Goal: Information Seeking & Learning: Compare options

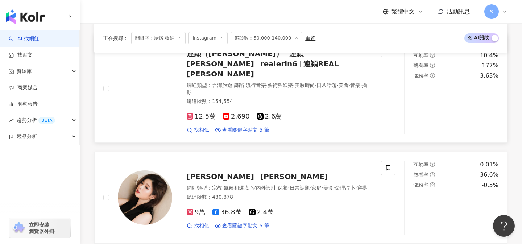
scroll to position [774, 0]
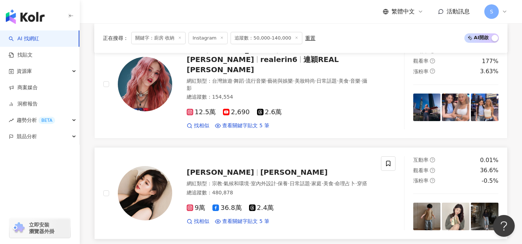
click at [248, 189] on div "總追蹤數 ： 480,878" at bounding box center [279, 192] width 185 height 7
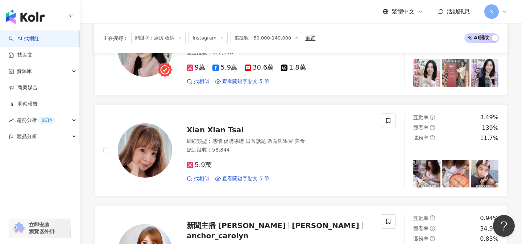
scroll to position [1220, 0]
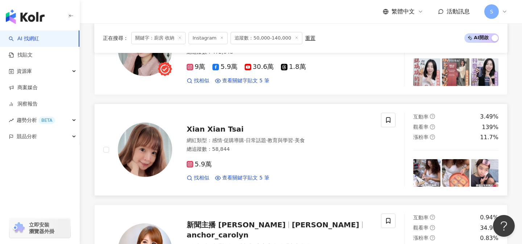
click at [251, 155] on div "5.9萬 找相似 查看關鍵字貼文 5 筆" at bounding box center [279, 168] width 185 height 27
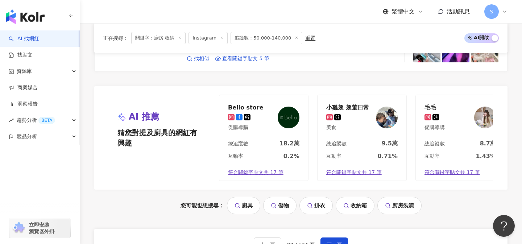
scroll to position [1447, 0]
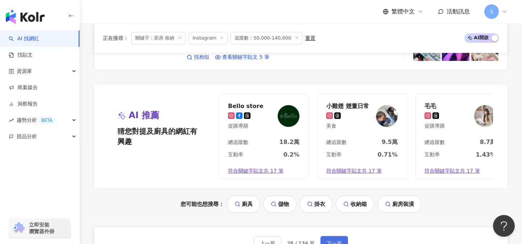
click at [341, 236] on button "下一頁" at bounding box center [334, 243] width 28 height 14
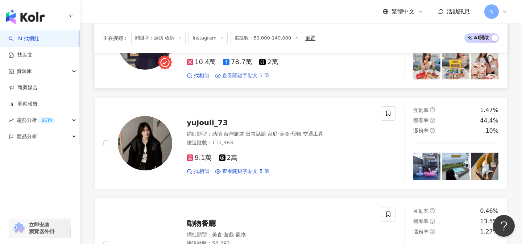
scroll to position [1010, 0]
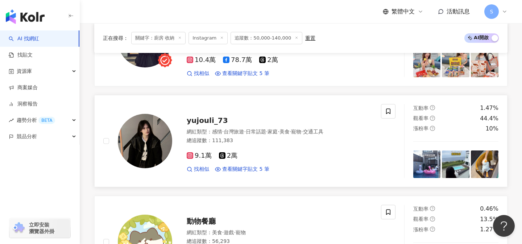
click at [253, 147] on div "9.1萬 2萬 找相似 查看關鍵字貼文 5 筆" at bounding box center [279, 159] width 185 height 27
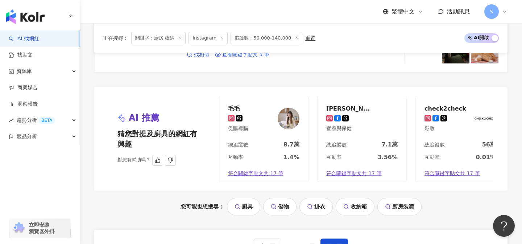
scroll to position [1445, 0]
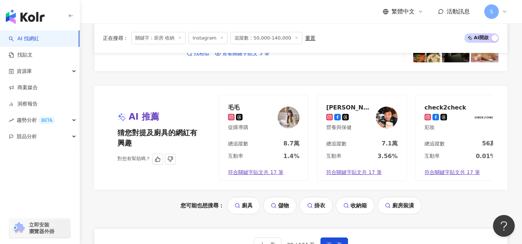
click at [267, 152] on div "互動率 1.4%" at bounding box center [263, 158] width 89 height 12
click at [336, 242] on span "下一頁" at bounding box center [333, 245] width 15 height 6
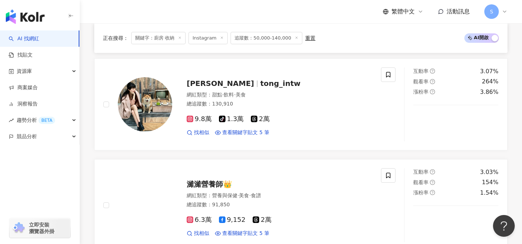
scroll to position [343, 0]
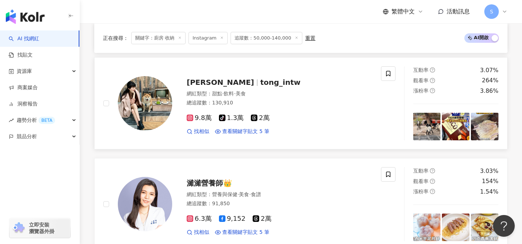
click at [266, 90] on div "網紅類型 ： 甜點 · 飲料 · 美食" at bounding box center [279, 93] width 185 height 7
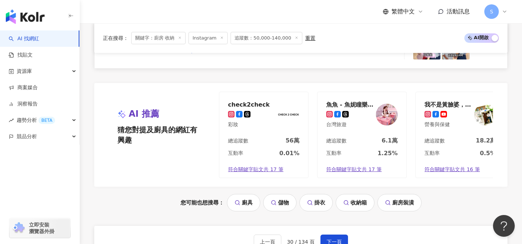
scroll to position [1474, 0]
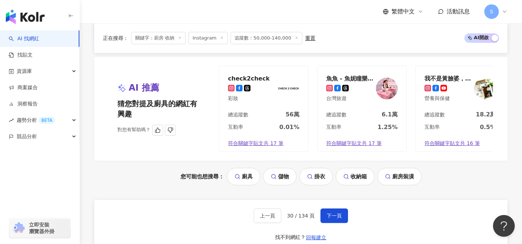
click at [365, 112] on div "總追蹤數 6.1萬" at bounding box center [361, 116] width 89 height 12
click at [334, 213] on span "下一頁" at bounding box center [333, 216] width 15 height 6
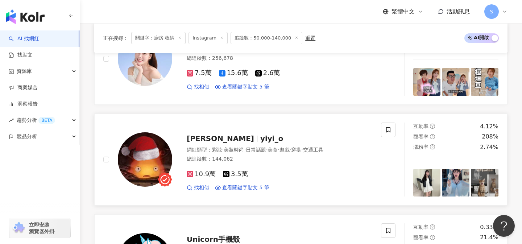
scroll to position [287, 0]
click at [261, 169] on div "10.9萬 3.5萬 找相似 查看關鍵字貼文 5 筆" at bounding box center [279, 177] width 185 height 27
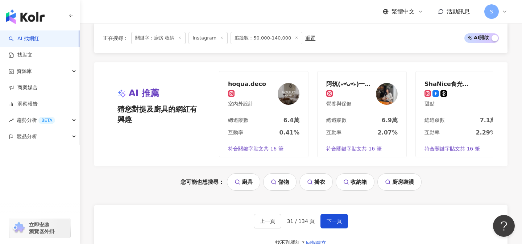
scroll to position [1444, 0]
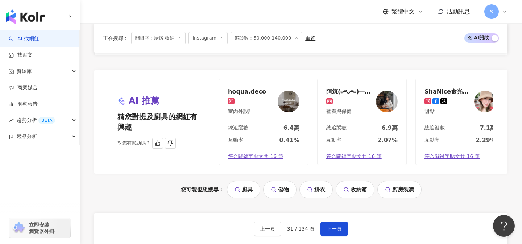
click at [476, 131] on div "總追蹤數 7.1萬" at bounding box center [460, 130] width 89 height 12
click at [330, 224] on button "下一頁" at bounding box center [334, 228] width 28 height 14
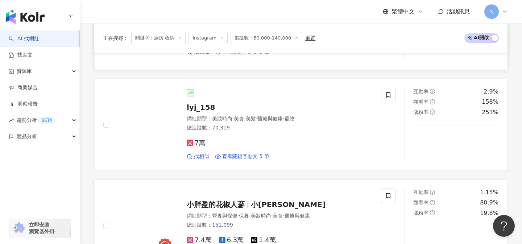
scroll to position [524, 0]
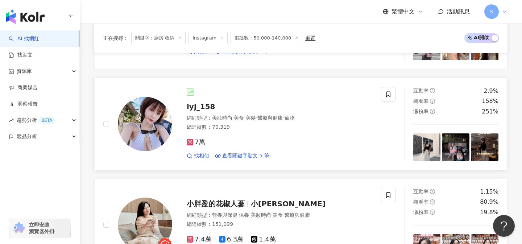
click at [253, 134] on div "7萬 找相似 查看關鍵字貼文 5 筆" at bounding box center [279, 146] width 185 height 27
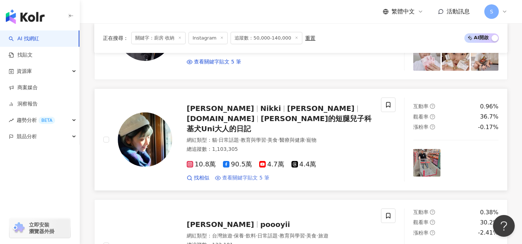
scroll to position [1219, 0]
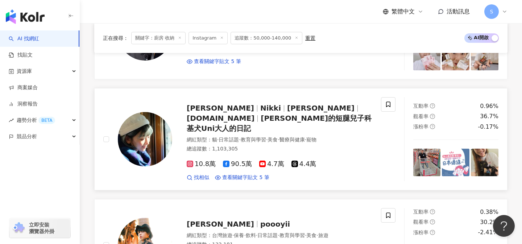
click at [271, 142] on div "網紅類型 ： 貓 · 日常話題 · 教育與學習 · 美食 · 醫療與健康 · 寵物 總追蹤數 ： 1,103,305" at bounding box center [279, 145] width 185 height 18
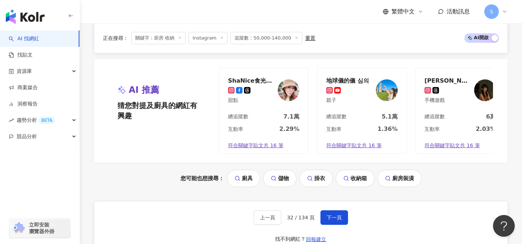
scroll to position [1464, 0]
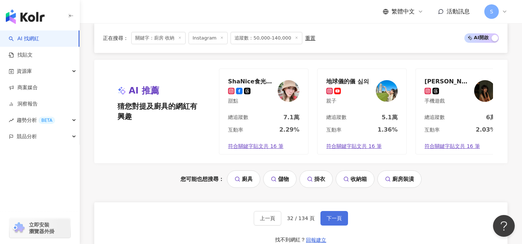
click at [334, 215] on span "下一頁" at bounding box center [333, 218] width 15 height 6
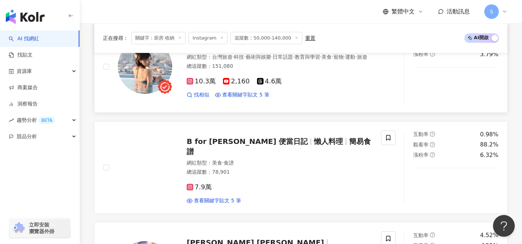
scroll to position [582, 0]
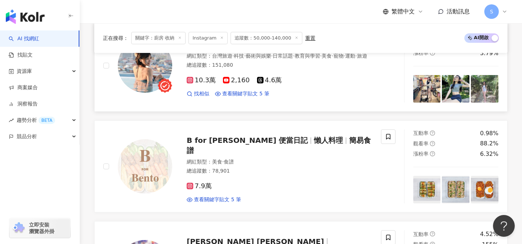
click at [321, 75] on div "10.3萬 2,160 4.6萬 找相似 查看關鍵字貼文 5 筆" at bounding box center [279, 84] width 185 height 27
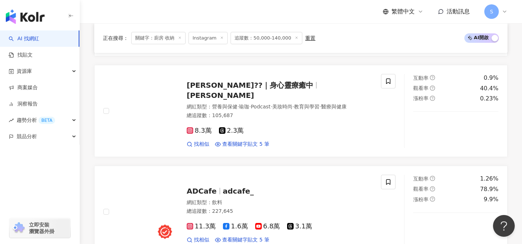
scroll to position [1046, 0]
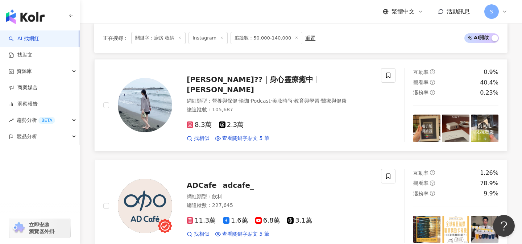
click at [267, 115] on div "8.3萬 2.3萬 找相似 查看關鍵字貼文 5 筆" at bounding box center [279, 128] width 185 height 27
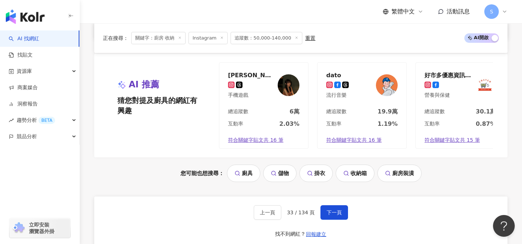
scroll to position [1515, 0]
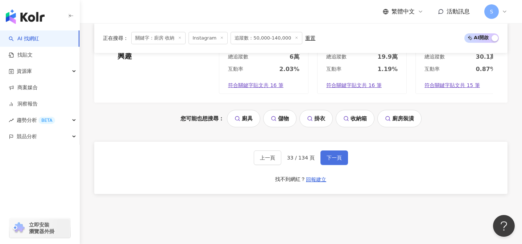
click at [333, 155] on span "下一頁" at bounding box center [333, 158] width 15 height 6
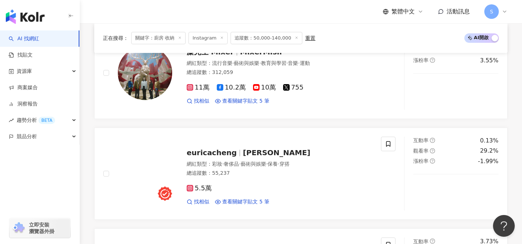
scroll to position [576, 0]
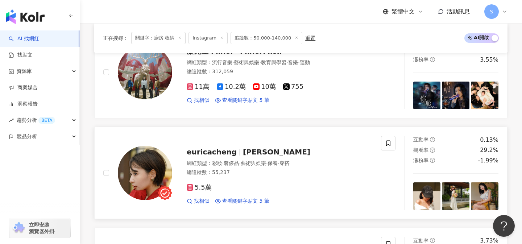
click at [240, 187] on div "5.5萬" at bounding box center [279, 188] width 185 height 8
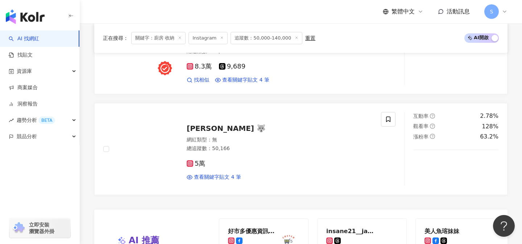
scroll to position [1366, 0]
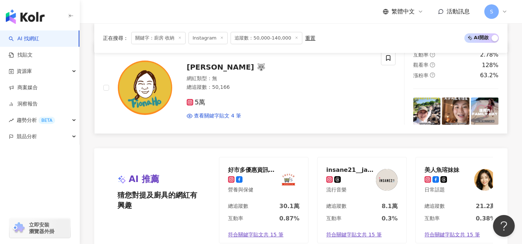
click at [230, 108] on div "5萬 查看關鍵字貼文 4 筆" at bounding box center [279, 106] width 185 height 27
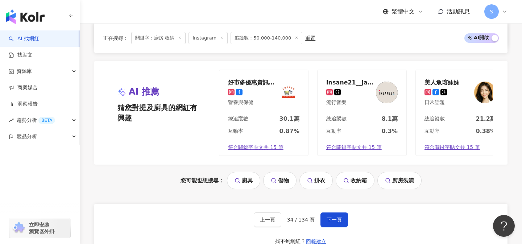
scroll to position [1510, 0]
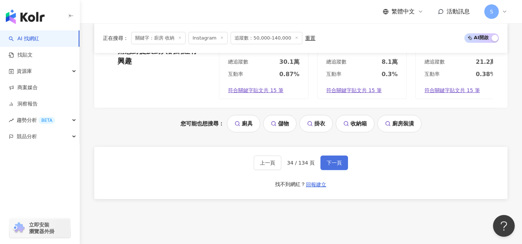
click at [334, 161] on span "下一頁" at bounding box center [333, 163] width 15 height 6
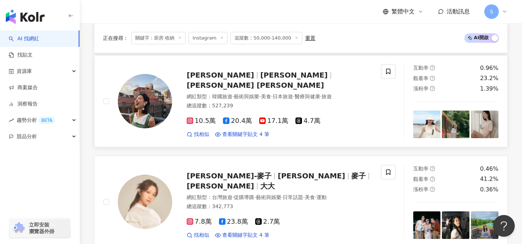
scroll to position [299, 0]
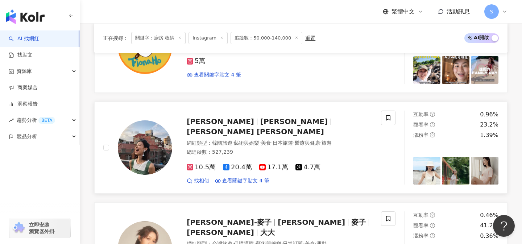
click at [253, 144] on span "藝術與娛樂" at bounding box center [246, 143] width 25 height 6
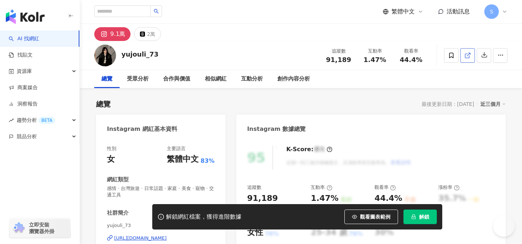
click at [466, 60] on link at bounding box center [467, 55] width 14 height 14
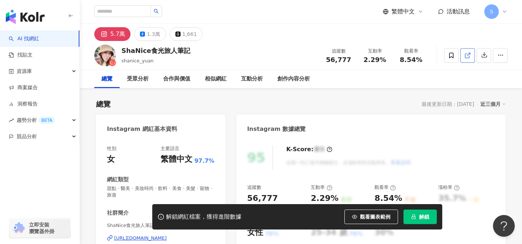
click at [467, 53] on icon at bounding box center [467, 55] width 7 height 7
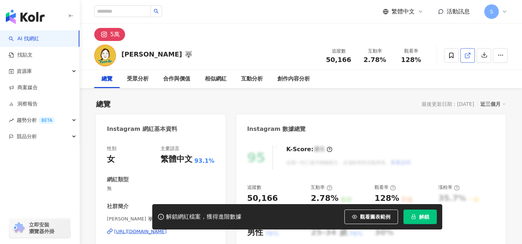
click at [470, 52] on icon at bounding box center [467, 55] width 7 height 7
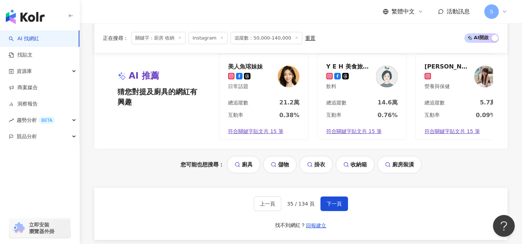
scroll to position [1477, 0]
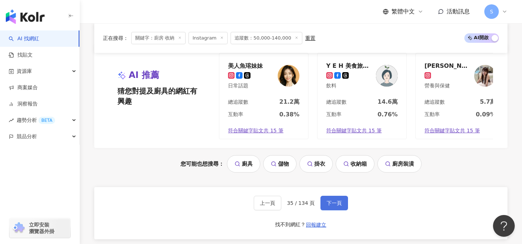
click at [340, 201] on button "下一頁" at bounding box center [334, 203] width 28 height 14
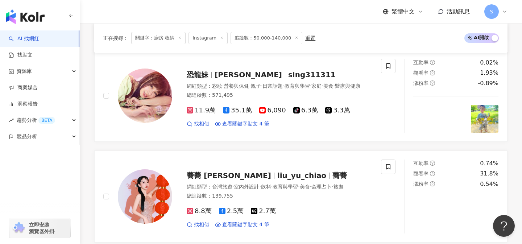
scroll to position [516, 0]
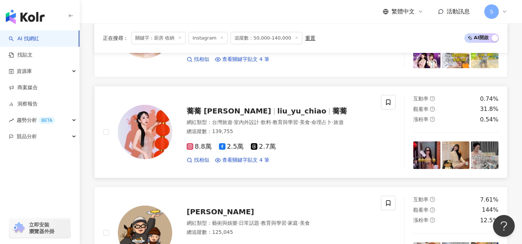
click at [278, 128] on div "網紅類型 ： 台灣旅遊 · 室內外設計 · 飲料 · 教育與學習 · 美食 · 命理占卜 · 旅遊 總追蹤數 ： 139,755" at bounding box center [279, 128] width 185 height 18
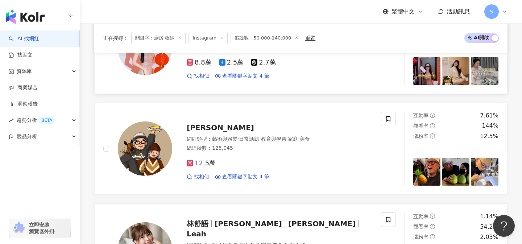
scroll to position [633, 0]
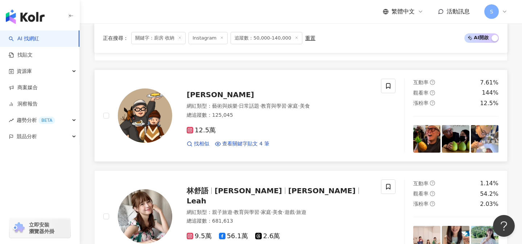
click at [263, 122] on div "12.5萬 找相似 查看關鍵字貼文 4 筆" at bounding box center [279, 134] width 185 height 27
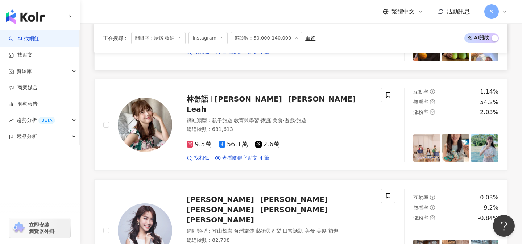
scroll to position [728, 0]
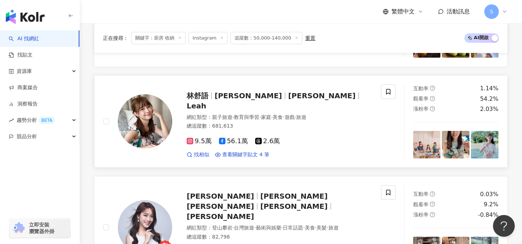
click at [256, 122] on div "總追蹤數 ： 681,613" at bounding box center [279, 125] width 185 height 7
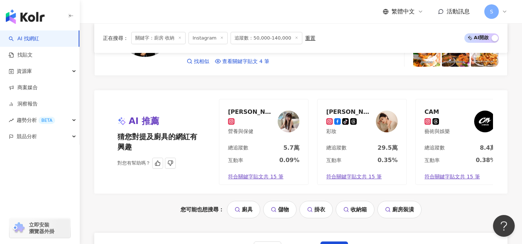
scroll to position [1437, 0]
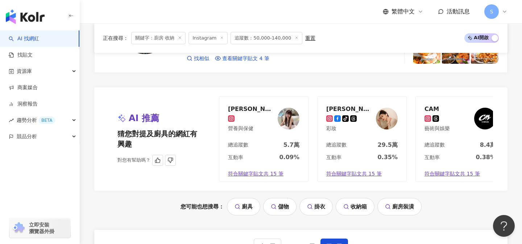
click at [271, 153] on div "互動率 0.09%" at bounding box center [263, 159] width 89 height 12
click at [326, 243] on span "下一頁" at bounding box center [333, 246] width 15 height 6
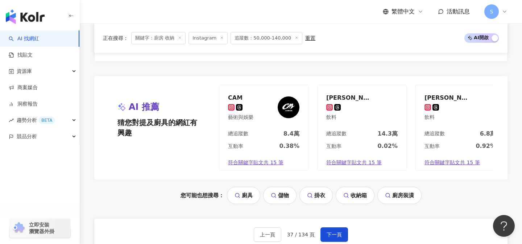
scroll to position [1450, 0]
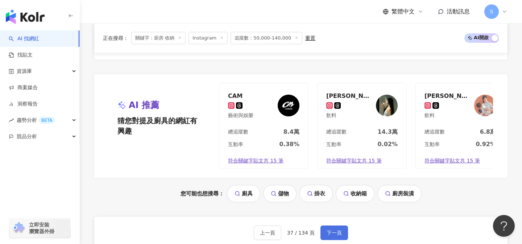
click at [324, 231] on button "下一頁" at bounding box center [334, 232] width 28 height 14
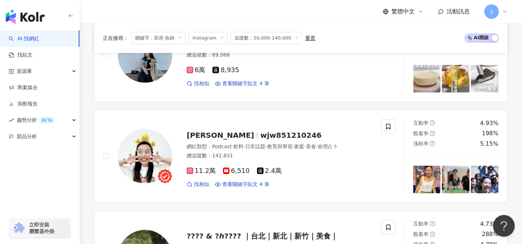
scroll to position [498, 0]
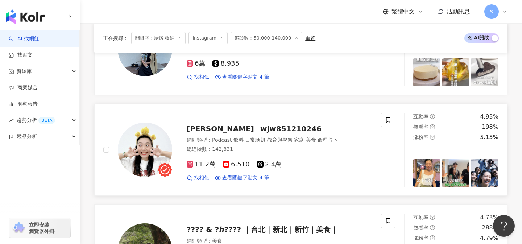
click at [249, 155] on div "11.2萬 6,510 2.4萬 找相似 查看關鍵字貼文 4 筆" at bounding box center [279, 168] width 185 height 27
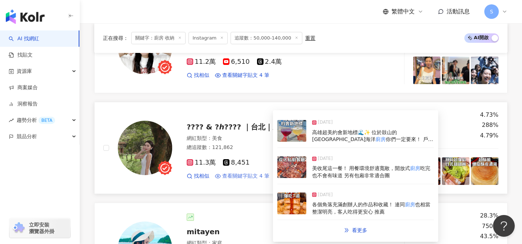
scroll to position [742, 0]
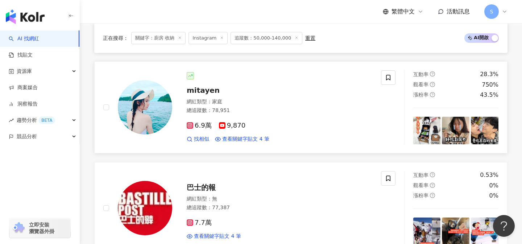
click at [264, 113] on div "總追蹤數 ： 78,951" at bounding box center [279, 110] width 185 height 7
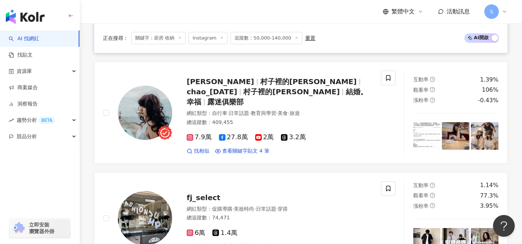
scroll to position [944, 0]
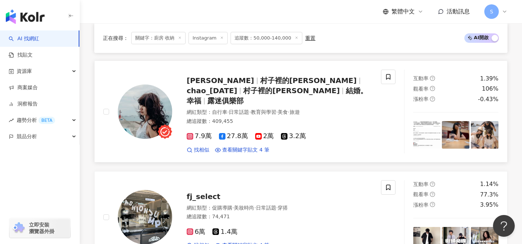
click at [254, 126] on div "7.9萬 27.8萬 2萬 3.2萬 找相似 查看關鍵字貼文 4 筆" at bounding box center [279, 139] width 185 height 27
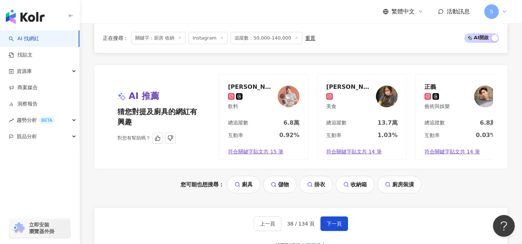
scroll to position [1489, 0]
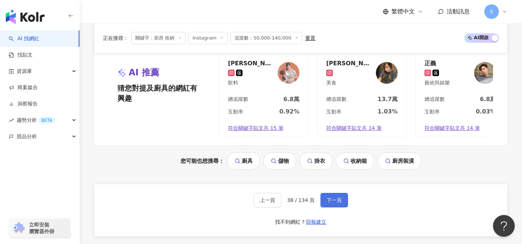
click at [332, 197] on span "下一頁" at bounding box center [333, 200] width 15 height 6
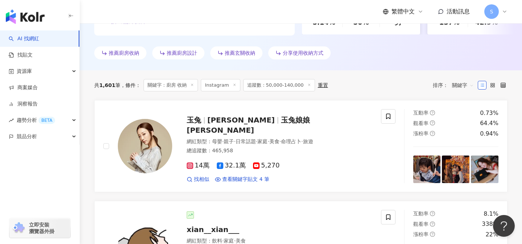
scroll to position [211, 0]
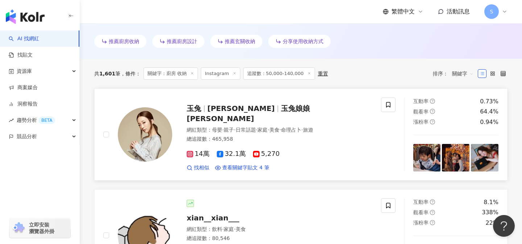
click at [257, 127] on span "·" at bounding box center [256, 130] width 1 height 6
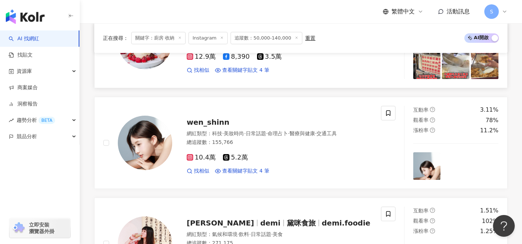
scroll to position [808, 0]
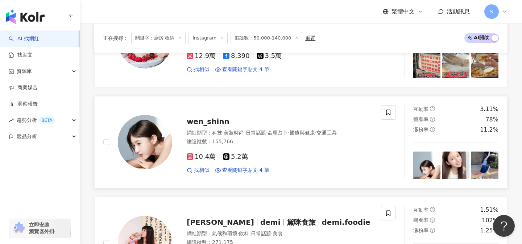
click at [255, 157] on div "10.4萬 5.2萬" at bounding box center [279, 157] width 185 height 8
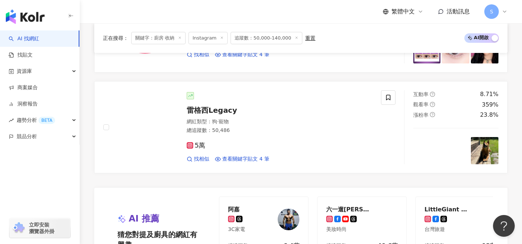
scroll to position [1329, 0]
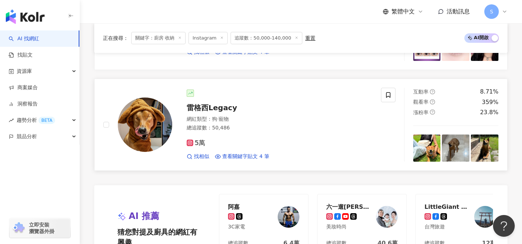
click at [259, 129] on div "總追蹤數 ： 50,486" at bounding box center [279, 127] width 185 height 7
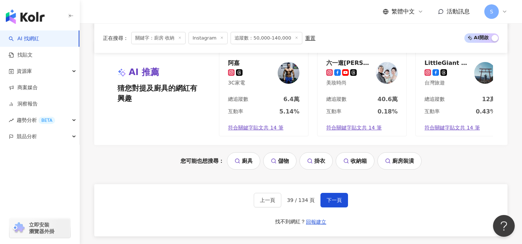
scroll to position [1513, 0]
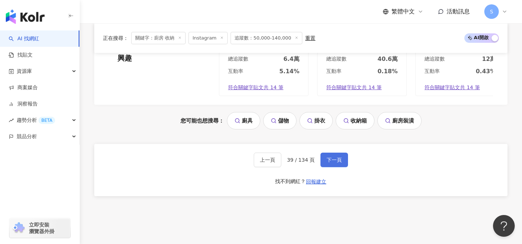
click at [340, 161] on span "下一頁" at bounding box center [333, 160] width 15 height 6
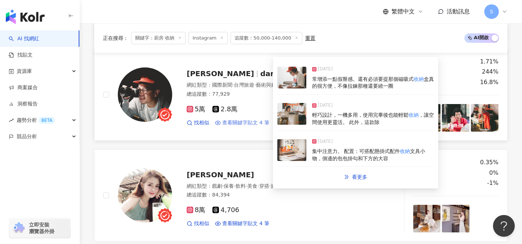
scroll to position [653, 0]
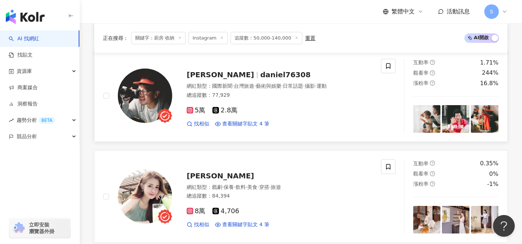
click at [250, 105] on div "5萬 2.8萬 找相似 查看關鍵字貼文 4 筆" at bounding box center [279, 114] width 185 height 27
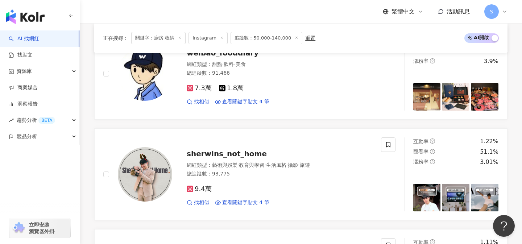
scroll to position [1016, 0]
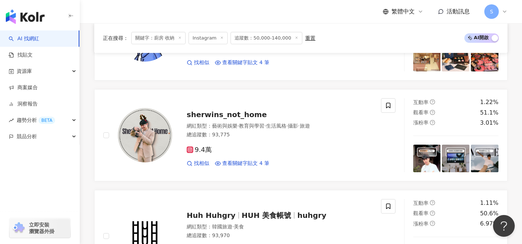
click at [302, 171] on div "sherwins_not_home 網紅類型 ： 藝術與娛樂 · 教育與學習 · 生活風格 · 攝影 · 旅遊 總追蹤數 ： 93,775 9.4萬 找相似 …" at bounding box center [242, 135] width 278 height 74
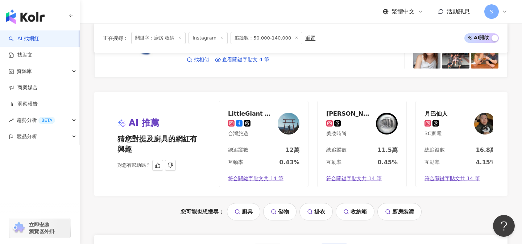
scroll to position [1443, 0]
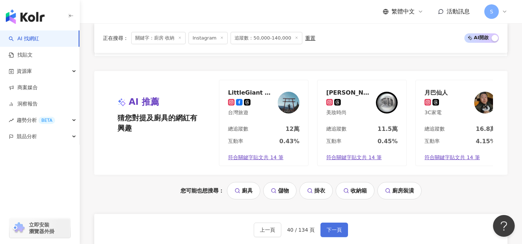
click at [331, 231] on span "下一頁" at bounding box center [333, 230] width 15 height 6
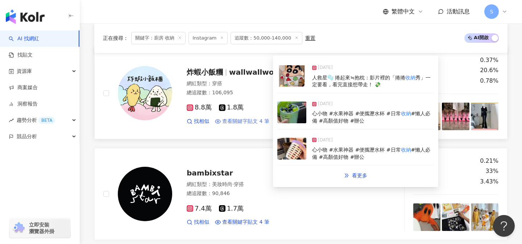
scroll to position [252, 0]
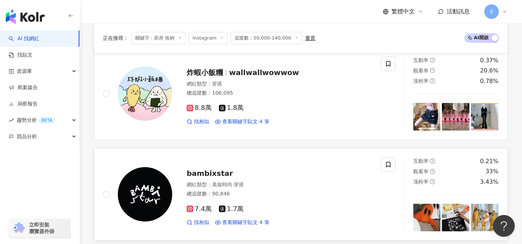
click at [261, 171] on div "bambixstar" at bounding box center [279, 173] width 185 height 10
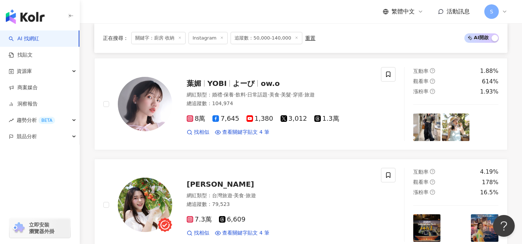
scroll to position [740, 0]
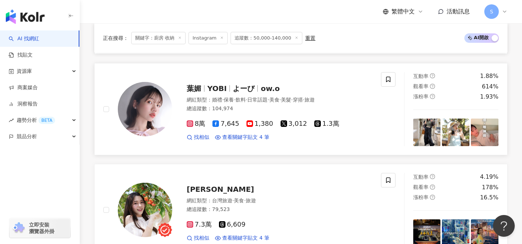
click at [252, 149] on link "葉媚 YOBI よーび ow.o 網紅類型 ： 婚禮 · 保養 · 飲料 · 日常話題 · 美食 · 美髮 · 穿搭 · 旅遊 總追蹤數 ： 104,974 …" at bounding box center [300, 109] width 413 height 92
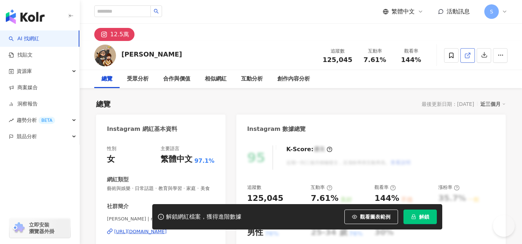
click at [471, 54] on link at bounding box center [467, 55] width 14 height 14
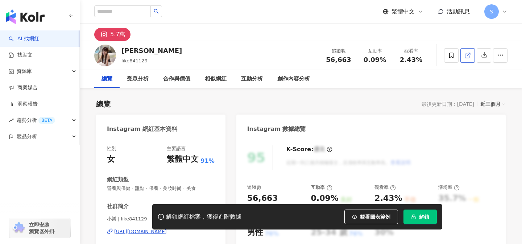
click at [467, 57] on icon at bounding box center [467, 55] width 7 height 7
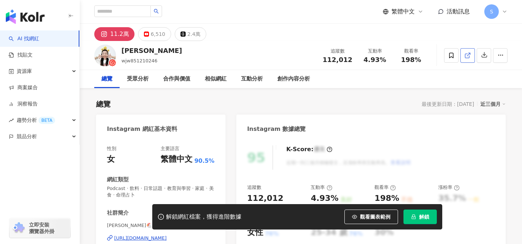
click at [464, 53] on icon at bounding box center [467, 55] width 7 height 7
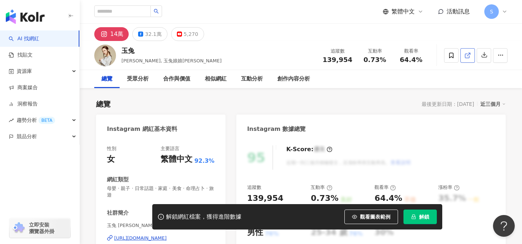
click at [468, 58] on icon at bounding box center [467, 56] width 4 height 4
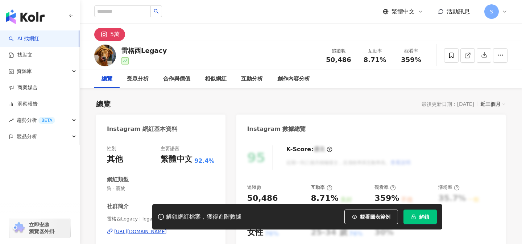
click at [467, 59] on span at bounding box center [467, 55] width 7 height 8
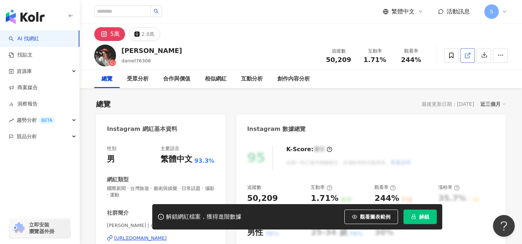
click at [464, 54] on icon at bounding box center [467, 55] width 7 height 7
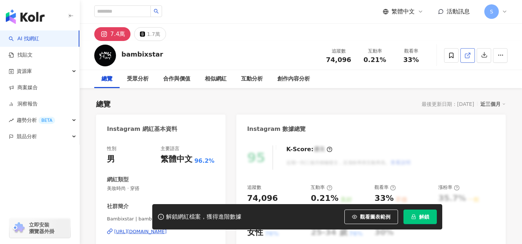
click at [462, 58] on link at bounding box center [467, 55] width 14 height 14
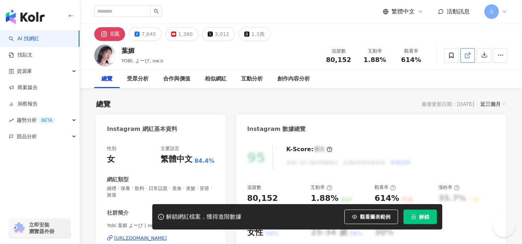
click at [465, 56] on icon at bounding box center [467, 56] width 4 height 4
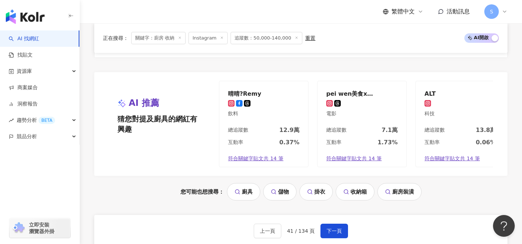
scroll to position [1443, 0]
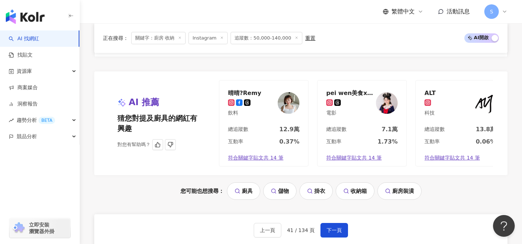
click at [264, 124] on div "晴晴?Remy 飲料" at bounding box center [263, 102] width 89 height 45
click at [331, 223] on button "下一頁" at bounding box center [334, 230] width 28 height 14
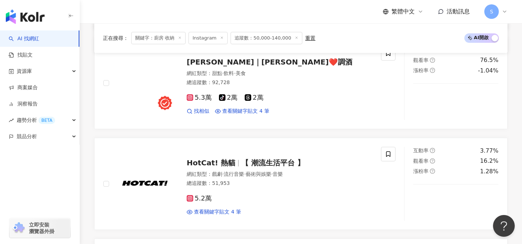
scroll to position [355, 0]
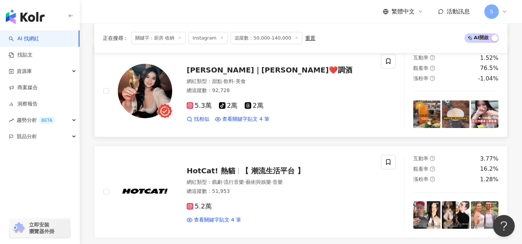
click at [260, 92] on div "總追蹤數 ： 92,728" at bounding box center [279, 90] width 185 height 7
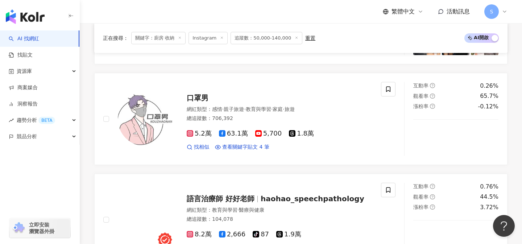
scroll to position [534, 0]
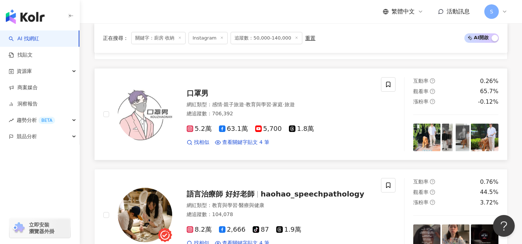
click at [250, 113] on div "總追蹤數 ： 706,392" at bounding box center [279, 113] width 185 height 7
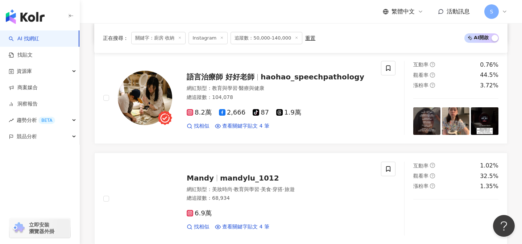
scroll to position [657, 0]
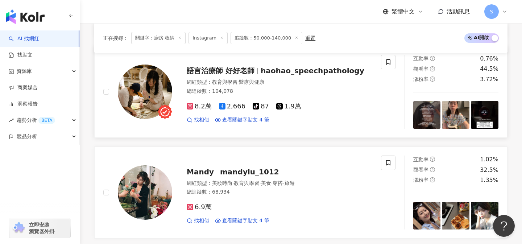
click at [252, 132] on link "語言治療師 好好老師 haohao_speechpathology 網紅類型 ： 教育與學習 · 醫療與健康 總追蹤數 ： 104,078 8.2萬 2,66…" at bounding box center [300, 92] width 413 height 92
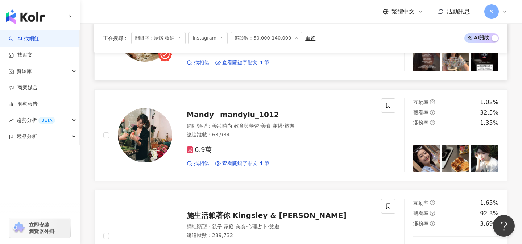
scroll to position [722, 0]
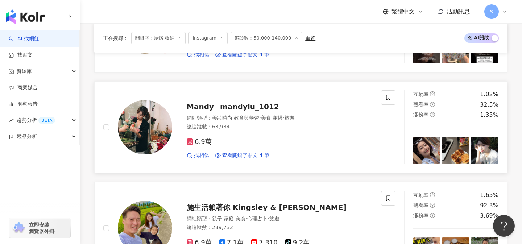
click at [258, 130] on div "總追蹤數 ： 68,934" at bounding box center [279, 126] width 185 height 7
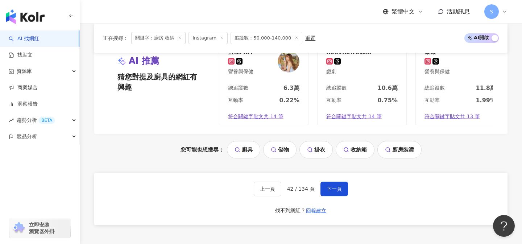
scroll to position [1489, 0]
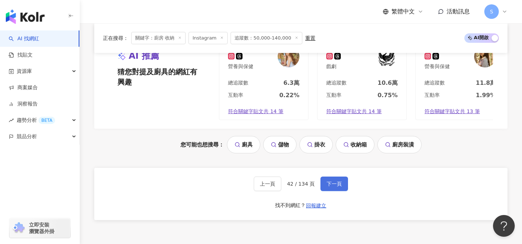
click at [329, 184] on span "下一頁" at bounding box center [333, 184] width 15 height 6
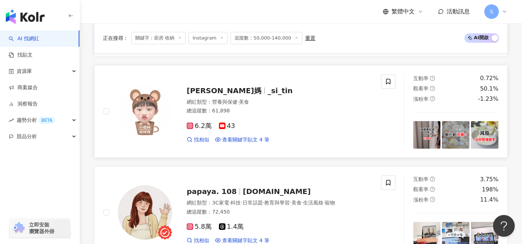
scroll to position [759, 0]
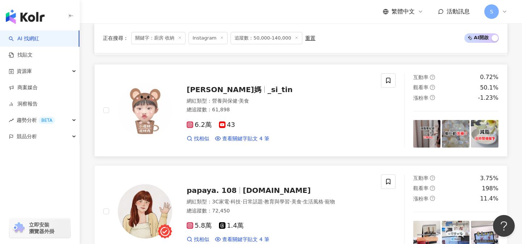
click at [295, 121] on div "6.2萬 43" at bounding box center [279, 125] width 185 height 8
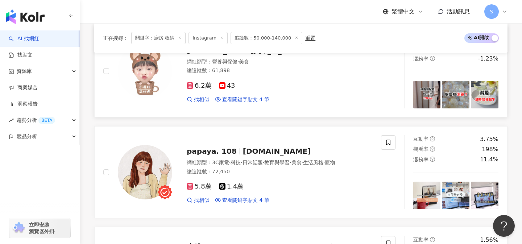
scroll to position [820, 0]
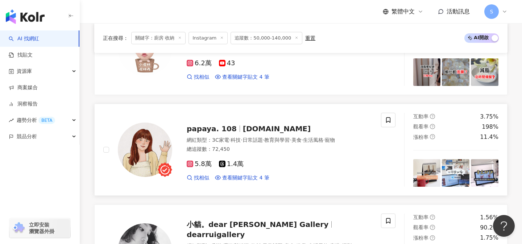
click at [263, 160] on div "5.8萬 1.4萬" at bounding box center [279, 164] width 185 height 8
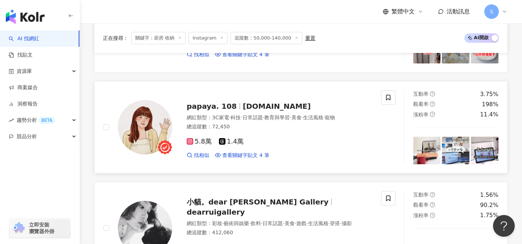
scroll to position [840, 0]
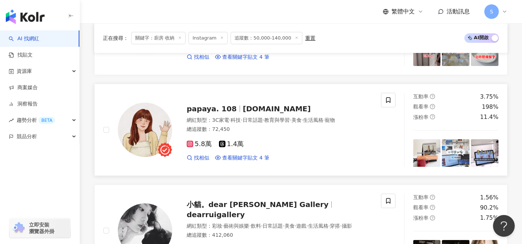
click at [354, 134] on div "5.8萬 1.4萬 找相似 查看關鍵字貼文 4 筆" at bounding box center [279, 147] width 185 height 27
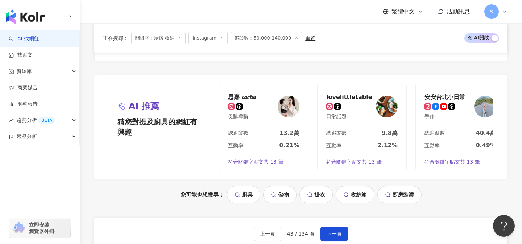
scroll to position [1457, 0]
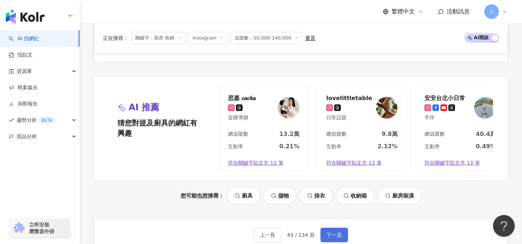
click at [327, 232] on span "下一頁" at bounding box center [333, 235] width 15 height 6
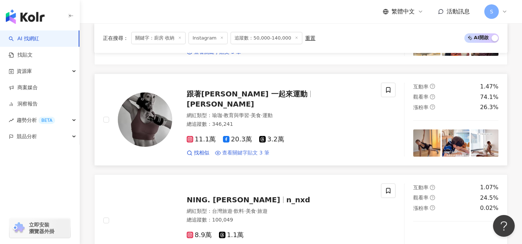
scroll to position [1129, 0]
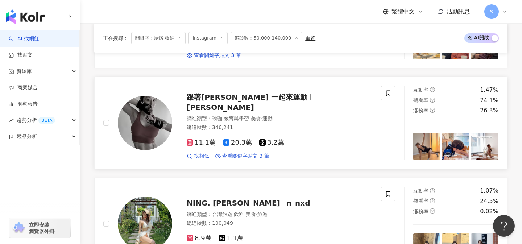
click at [255, 124] on div "總追蹤數 ： 346,241" at bounding box center [279, 127] width 185 height 7
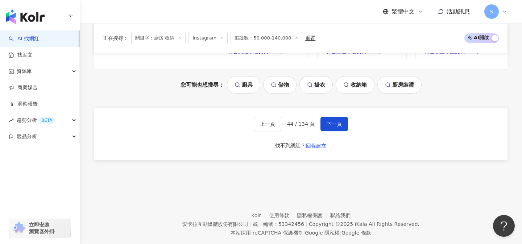
scroll to position [1564, 0]
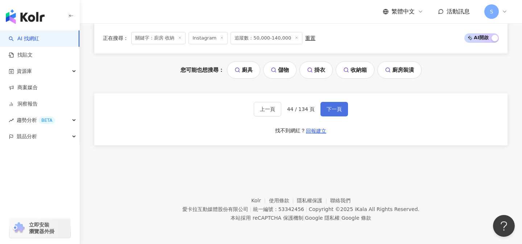
click at [335, 108] on span "下一頁" at bounding box center [333, 109] width 15 height 6
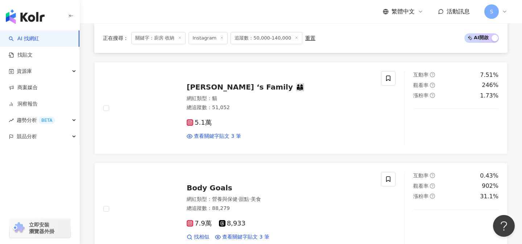
scroll to position [345, 0]
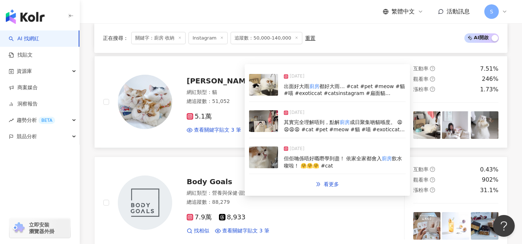
click at [243, 113] on div "5.1萬" at bounding box center [279, 117] width 185 height 8
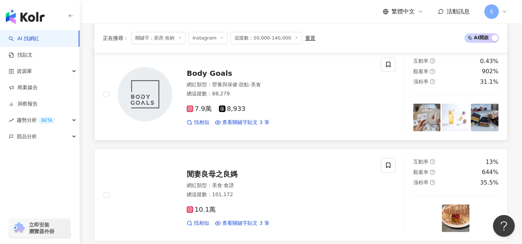
scroll to position [451, 0]
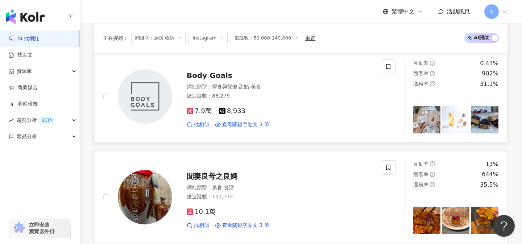
click at [250, 101] on div "網紅類型 ： 營養與保健 · 甜點 · 美食 總追蹤數 ： 88,279" at bounding box center [279, 92] width 185 height 18
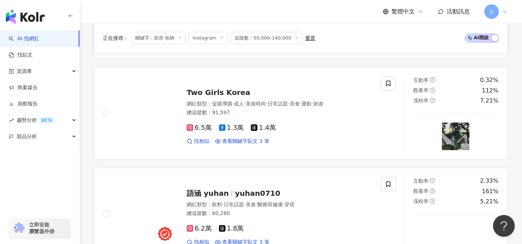
scroll to position [859, 0]
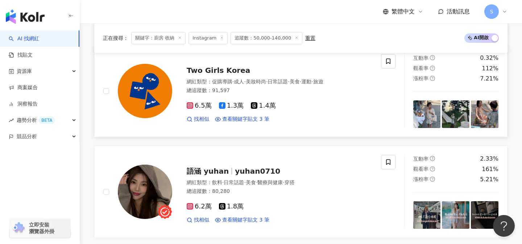
click at [256, 129] on link "Two Girls Korea 網紅類型 ： 促購導購 · 成人 · 美妝時尚 · 日常話題 · 美食 · 運動 · 旅遊 總追蹤數 ： 91,597 6.5…" at bounding box center [300, 91] width 413 height 92
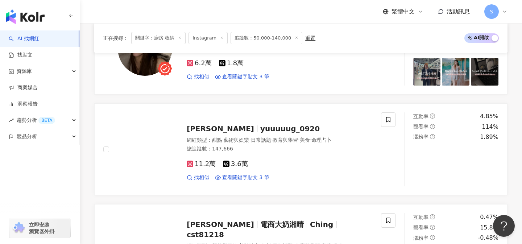
scroll to position [1014, 0]
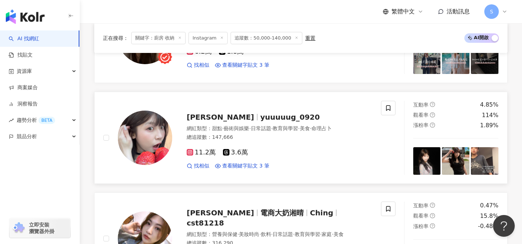
click at [263, 149] on div "11.2萬 3.6萬" at bounding box center [279, 153] width 185 height 8
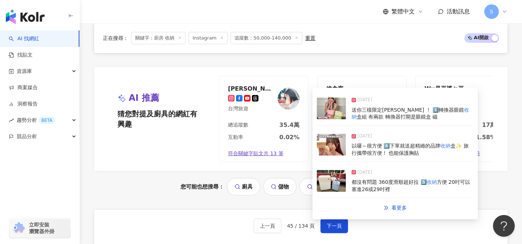
scroll to position [1451, 0]
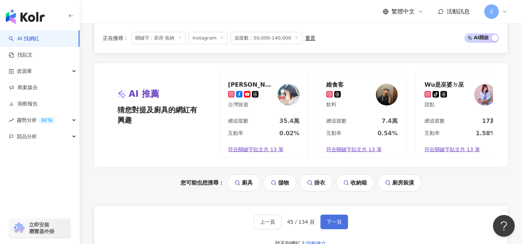
click at [333, 222] on span "下一頁" at bounding box center [333, 222] width 15 height 6
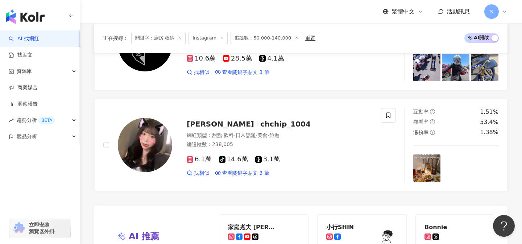
scroll to position [1323, 0]
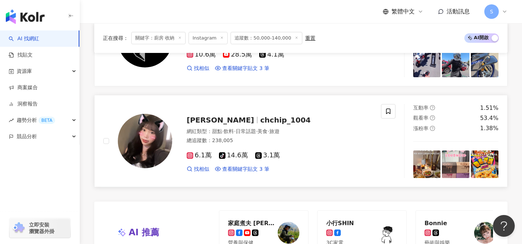
click at [247, 128] on span "日常話題" at bounding box center [245, 131] width 20 height 6
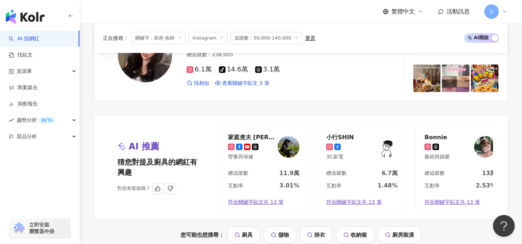
scroll to position [1416, 0]
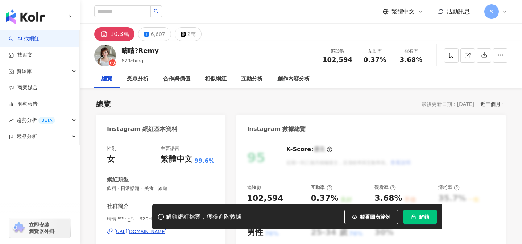
click at [465, 54] on icon at bounding box center [467, 55] width 7 height 7
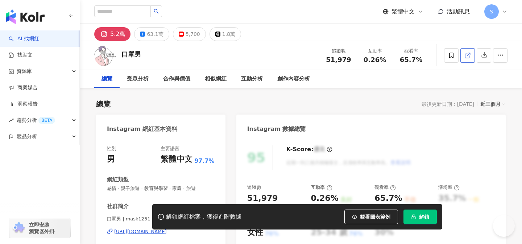
click at [466, 54] on icon at bounding box center [467, 55] width 7 height 7
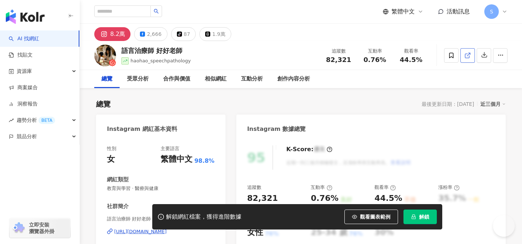
click at [468, 56] on icon at bounding box center [467, 55] width 7 height 7
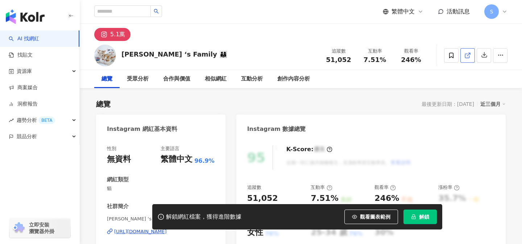
click at [467, 58] on icon at bounding box center [467, 56] width 4 height 4
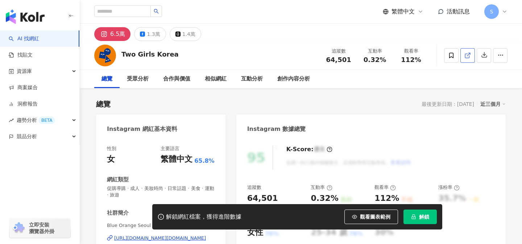
click at [469, 53] on line at bounding box center [468, 54] width 3 height 3
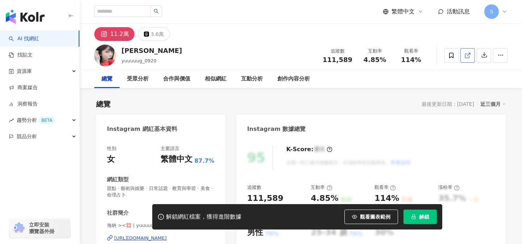
click at [471, 54] on link at bounding box center [467, 55] width 14 height 14
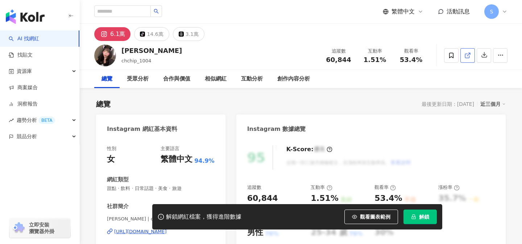
click at [464, 58] on icon at bounding box center [467, 55] width 7 height 7
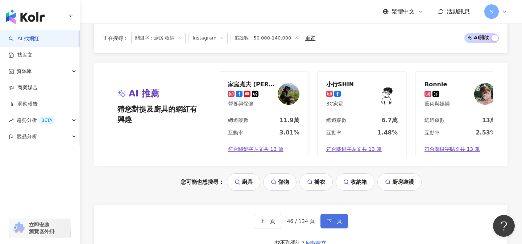
click at [333, 218] on span "下一頁" at bounding box center [333, 221] width 15 height 6
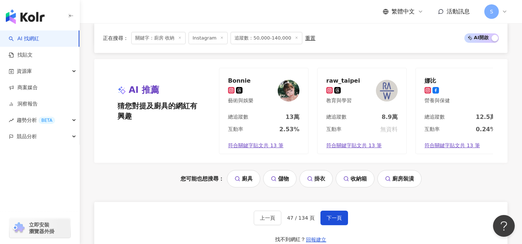
scroll to position [1456, 0]
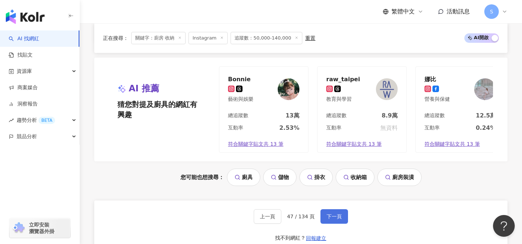
click at [328, 216] on span "下一頁" at bounding box center [333, 216] width 15 height 6
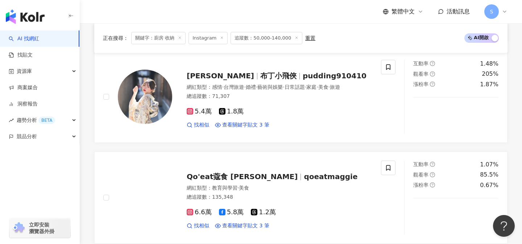
scroll to position [578, 0]
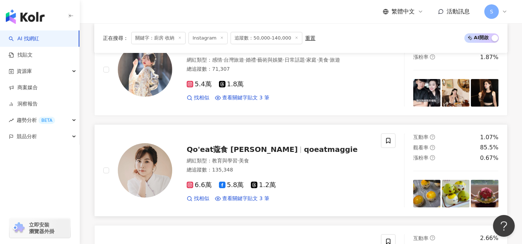
click at [265, 173] on div "總追蹤數 ： 135,348" at bounding box center [279, 169] width 185 height 7
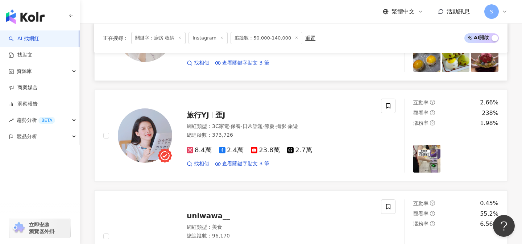
scroll to position [715, 0]
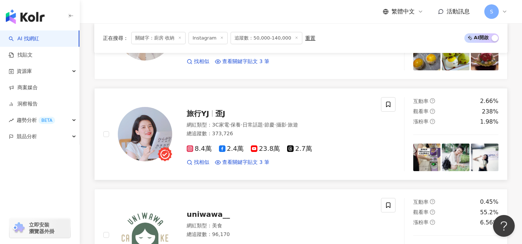
click at [266, 138] on div "網紅類型 ： 3C家電 · 保養 · 日常話題 · 節慶 · 攝影 · 旅遊 總追蹤數 ： 373,726" at bounding box center [279, 130] width 185 height 18
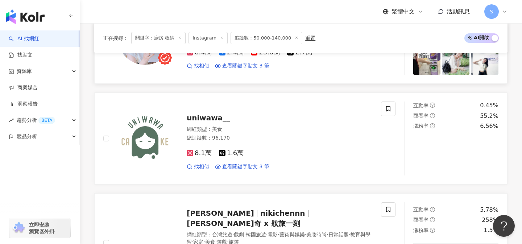
scroll to position [812, 0]
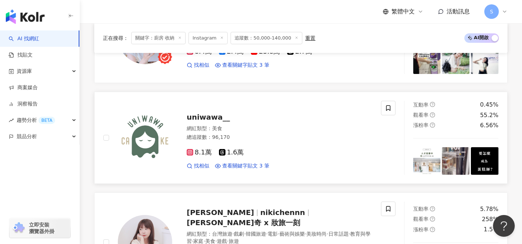
click at [266, 153] on div "8.1萬 1.6萬" at bounding box center [279, 153] width 185 height 8
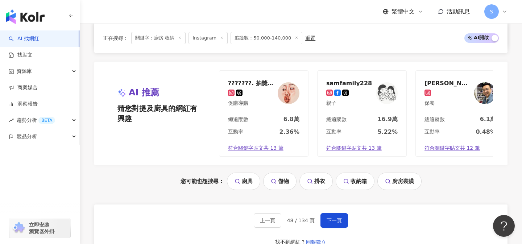
scroll to position [1461, 0]
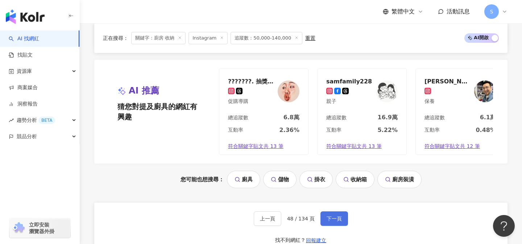
click at [328, 216] on span "下一頁" at bounding box center [333, 219] width 15 height 6
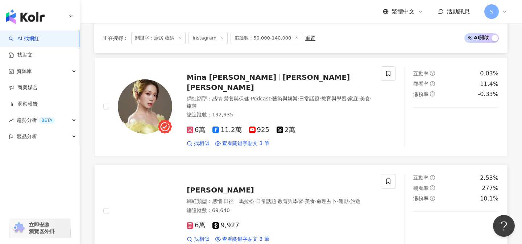
scroll to position [374, 0]
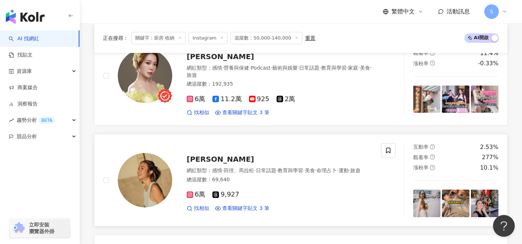
click at [271, 185] on div "6萬 9,927 找相似 查看關鍵字貼文 3 筆" at bounding box center [279, 198] width 185 height 27
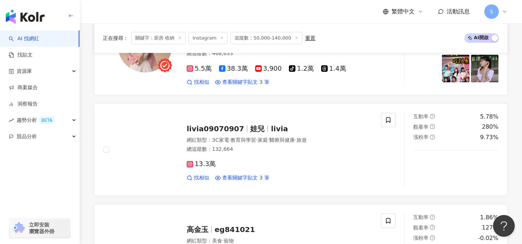
scroll to position [815, 0]
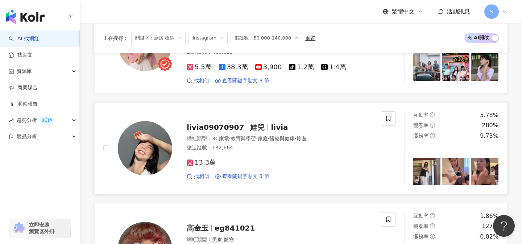
click at [253, 153] on div "13.3萬 找相似 查看關鍵字貼文 3 筆" at bounding box center [279, 166] width 185 height 27
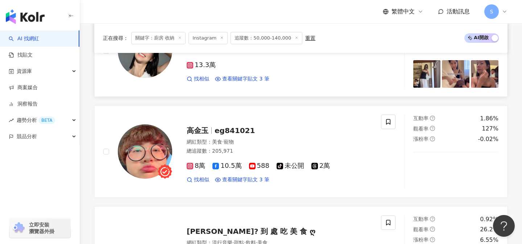
scroll to position [926, 0]
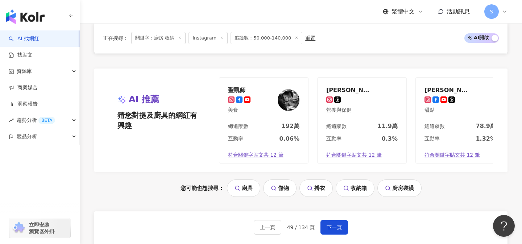
scroll to position [1481, 0]
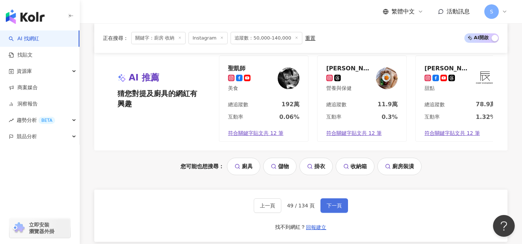
click at [335, 203] on span "下一頁" at bounding box center [333, 206] width 15 height 6
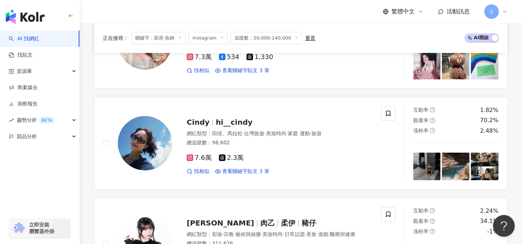
scroll to position [506, 0]
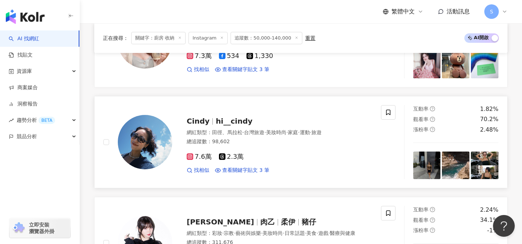
click at [266, 149] on div "7.6萬 2.3萬 找相似 查看關鍵字貼文 3 筆" at bounding box center [279, 160] width 185 height 27
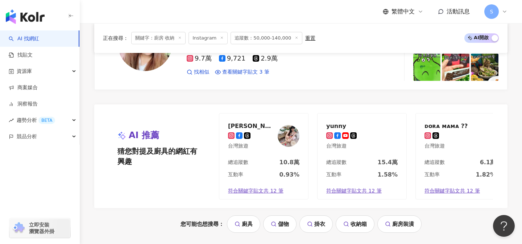
scroll to position [1478, 0]
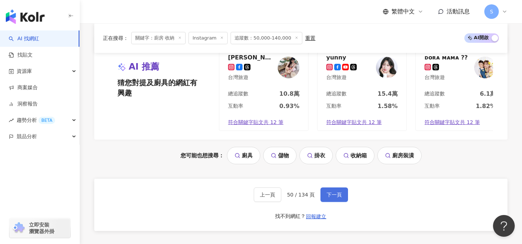
click at [338, 194] on span "下一頁" at bounding box center [333, 195] width 15 height 6
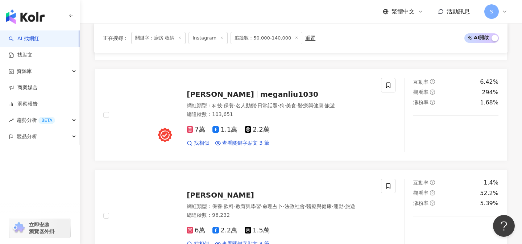
scroll to position [839, 0]
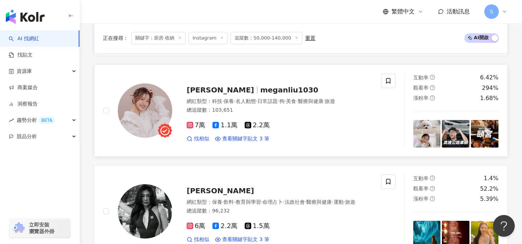
click at [254, 115] on div "網紅類型 ： 科技 · 保養 · 名人動態 · 日常話題 · 狗 · 美食 · 醫療與健康 · 旅遊 總追蹤數 ： 103,651" at bounding box center [279, 107] width 185 height 18
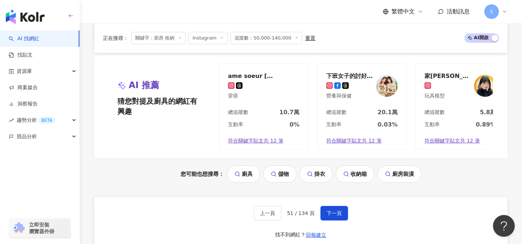
scroll to position [1460, 0]
click at [330, 209] on button "下一頁" at bounding box center [334, 212] width 28 height 14
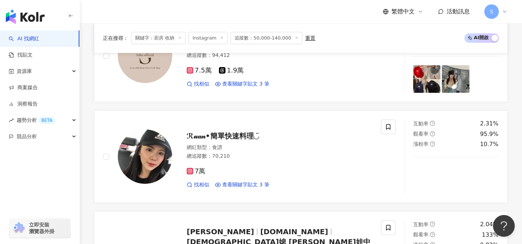
scroll to position [698, 0]
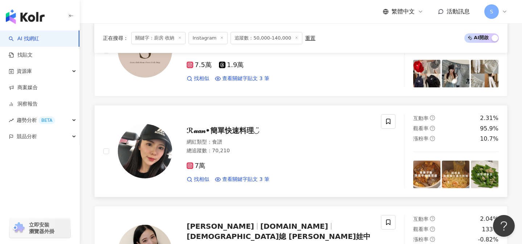
click at [260, 152] on div "總追蹤數 ： 70,210" at bounding box center [279, 150] width 185 height 7
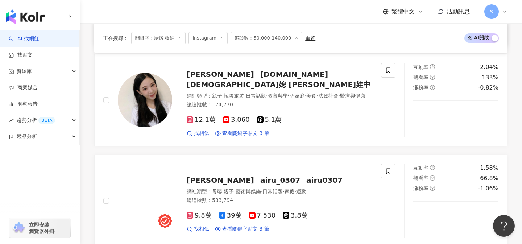
scroll to position [853, 0]
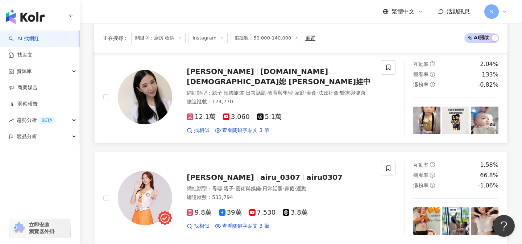
click at [256, 99] on div "總追蹤數 ： 174,770" at bounding box center [279, 101] width 185 height 7
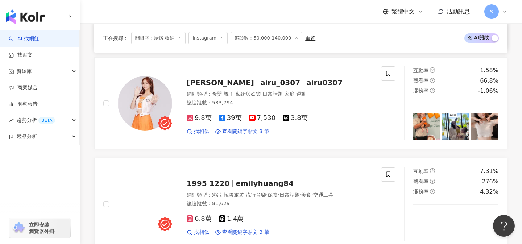
scroll to position [948, 0]
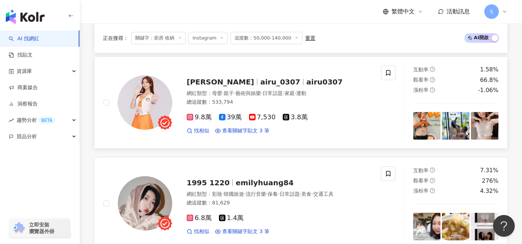
click at [249, 101] on div "總追蹤數 ： 533,794" at bounding box center [279, 102] width 185 height 7
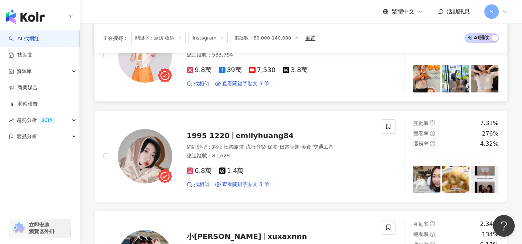
scroll to position [1021, 0]
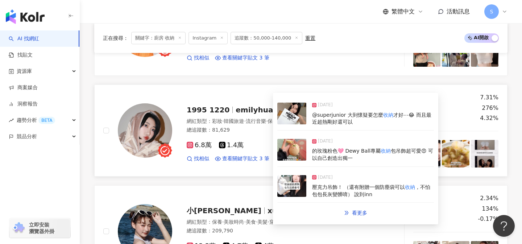
click at [262, 137] on div "6.8萬 1.4萬 找相似 查看關鍵字貼文 3 筆" at bounding box center [279, 148] width 185 height 27
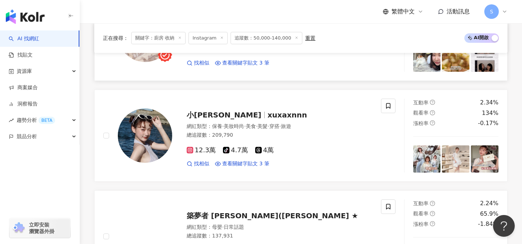
scroll to position [1123, 0]
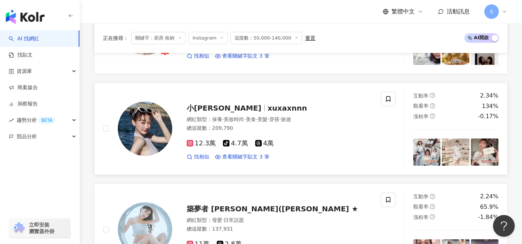
click at [263, 130] on div "總追蹤數 ： 209,790" at bounding box center [279, 128] width 185 height 7
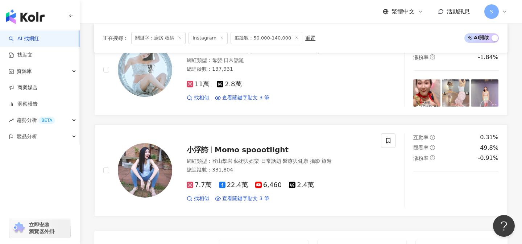
scroll to position [1446, 0]
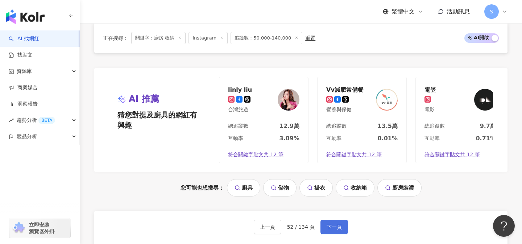
click at [333, 226] on span "下一頁" at bounding box center [333, 227] width 15 height 6
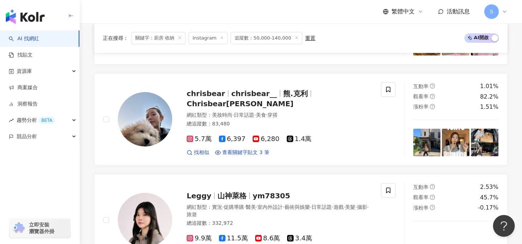
scroll to position [1031, 0]
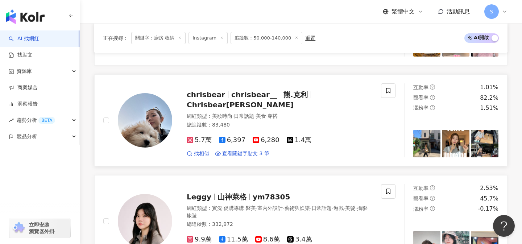
click at [295, 153] on div "chrisbear chrisbear__ 熊.克利 Chrisbear熊克莉 網紅類型 ： 美妝時尚 · 日常話題 · 美食 · 穿搭 總追蹤數 ： 83,…" at bounding box center [242, 120] width 278 height 74
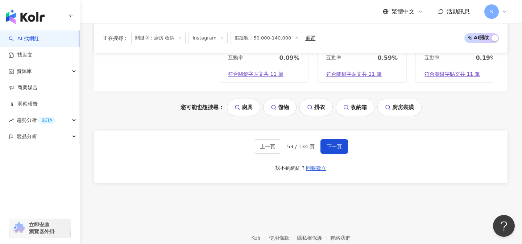
scroll to position [1529, 0]
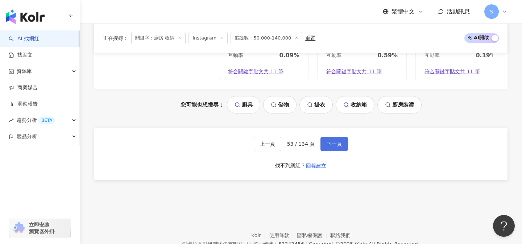
click at [329, 141] on span "下一頁" at bounding box center [333, 144] width 15 height 6
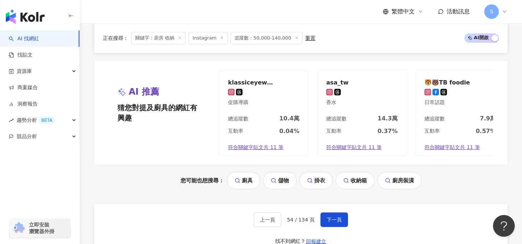
scroll to position [1464, 0]
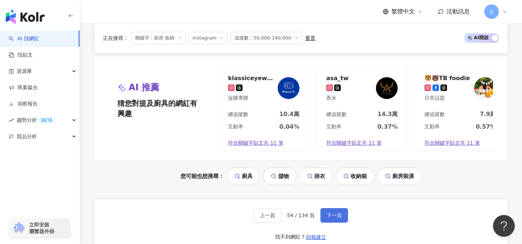
click at [328, 212] on span "下一頁" at bounding box center [333, 215] width 15 height 6
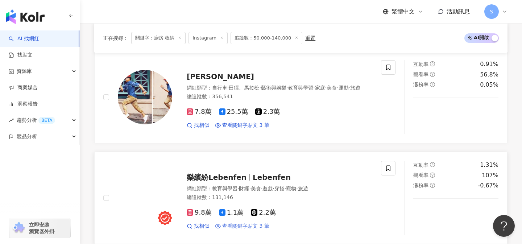
scroll to position [708, 0]
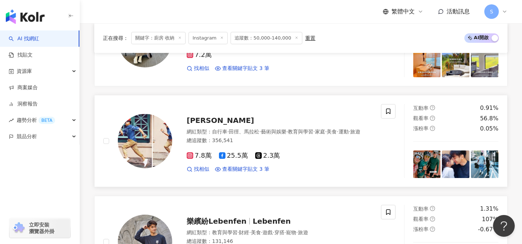
click at [255, 135] on div "網紅類型 ： 自行車 · 田徑、馬拉松 · 藝術與娛樂 · 教育與學習 · 家庭 · 美食 · 運動 · 旅遊" at bounding box center [279, 131] width 185 height 7
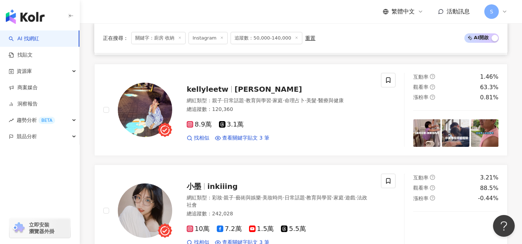
scroll to position [1042, 0]
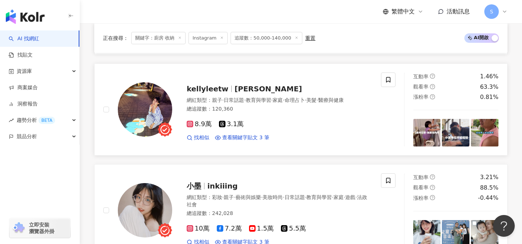
click at [255, 121] on div "8.9萬 3.1萬" at bounding box center [279, 124] width 185 height 8
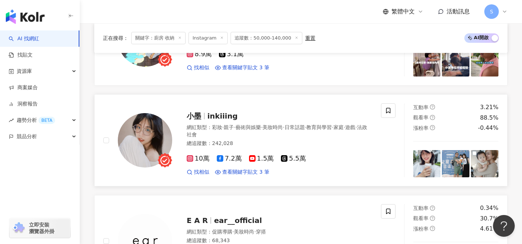
scroll to position [1123, 0]
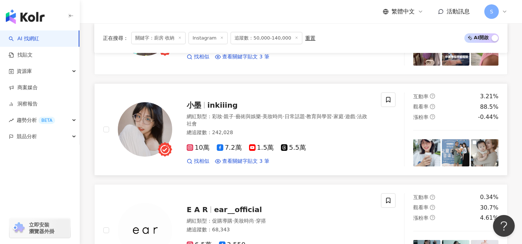
click at [256, 134] on div "總追蹤數 ： 242,028" at bounding box center [279, 132] width 185 height 7
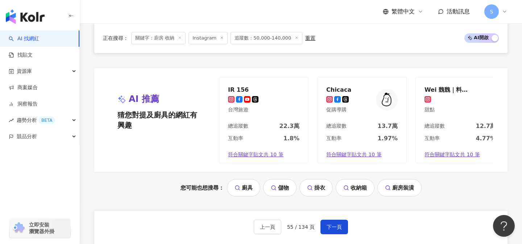
scroll to position [1564, 0]
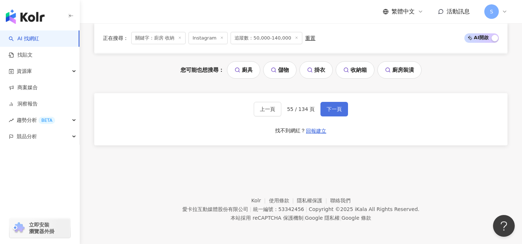
click at [334, 112] on button "下一頁" at bounding box center [334, 109] width 28 height 14
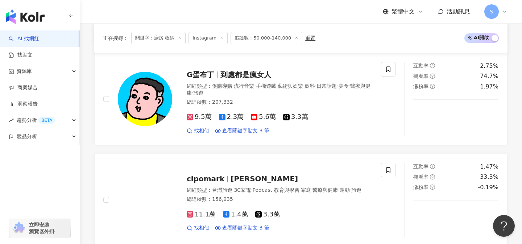
scroll to position [347, 0]
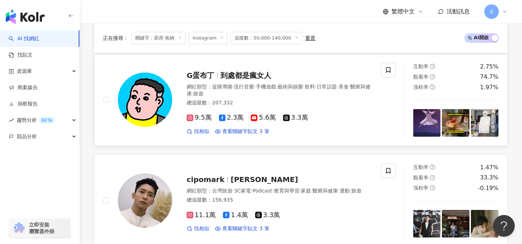
click at [255, 95] on div "網紅類型 ： 促購導購 · 流行音樂 · 手機遊戲 · 藝術與娛樂 · 飲料 · 日常話題 · 美食 · 醫療與健康 · 旅遊" at bounding box center [279, 90] width 185 height 14
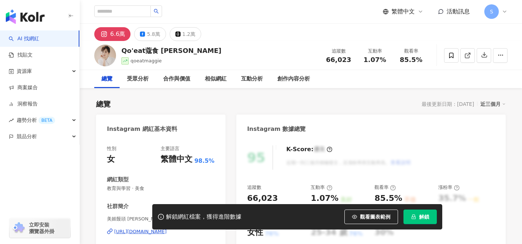
click at [462, 57] on link at bounding box center [467, 55] width 14 height 14
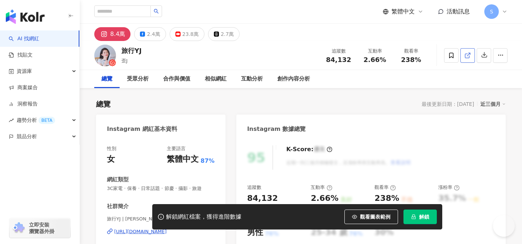
click at [464, 56] on link at bounding box center [467, 55] width 14 height 14
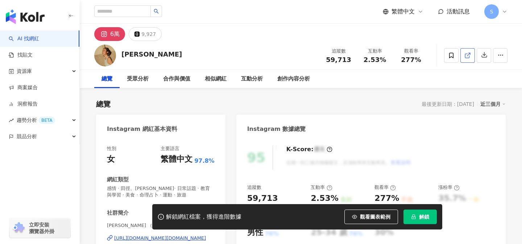
click at [467, 51] on span at bounding box center [467, 55] width 7 height 8
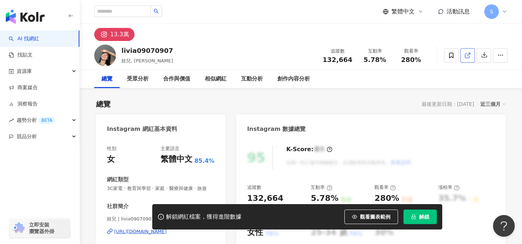
click at [465, 55] on icon at bounding box center [467, 55] width 7 height 7
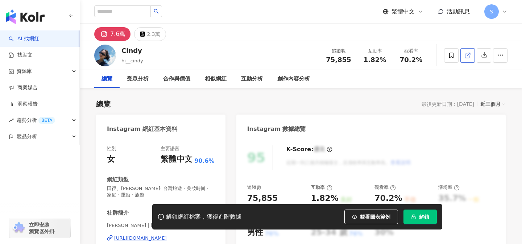
click at [470, 57] on icon at bounding box center [467, 55] width 7 height 7
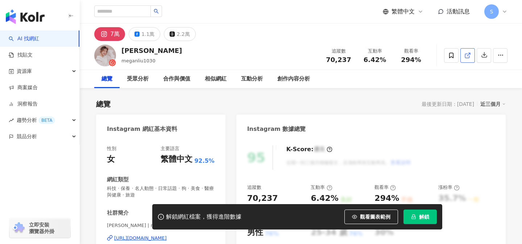
click at [467, 54] on icon at bounding box center [467, 55] width 7 height 7
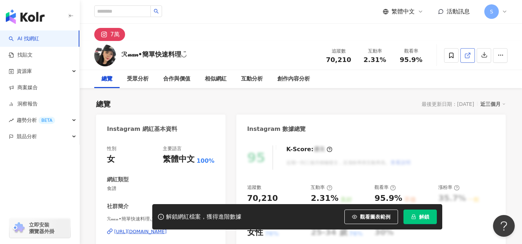
click at [472, 58] on link at bounding box center [467, 55] width 14 height 14
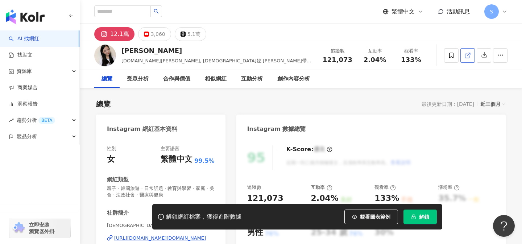
click at [470, 55] on icon at bounding box center [467, 55] width 7 height 7
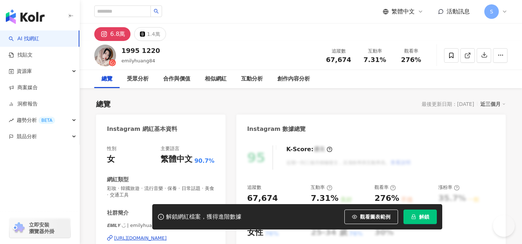
click at [468, 52] on icon at bounding box center [467, 55] width 7 height 7
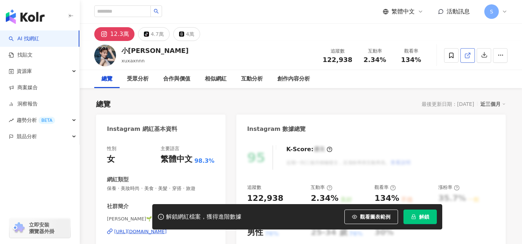
click at [470, 54] on icon at bounding box center [467, 55] width 7 height 7
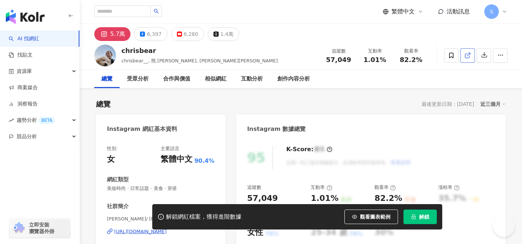
click at [466, 55] on icon at bounding box center [467, 55] width 7 height 7
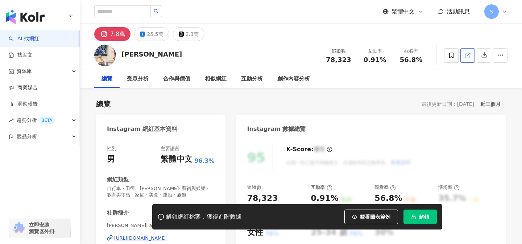
click at [470, 57] on icon at bounding box center [467, 55] width 7 height 7
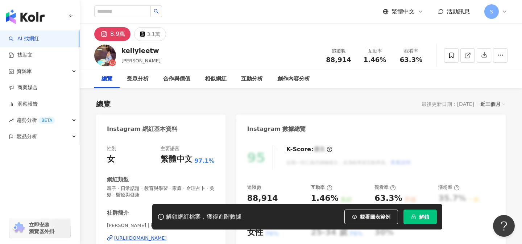
click at [467, 57] on icon at bounding box center [467, 55] width 7 height 7
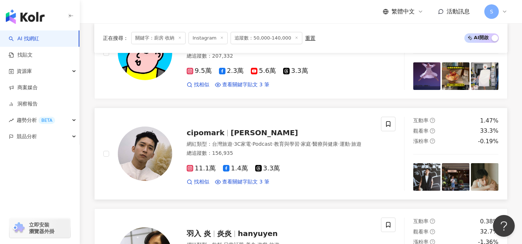
scroll to position [428, 0]
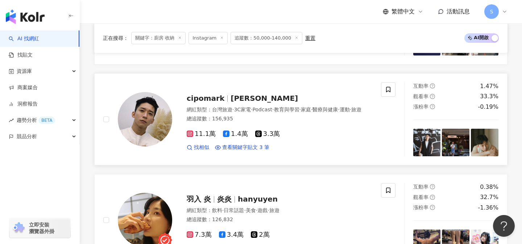
click at [305, 133] on div "11.1萬 1.4萬 3.3萬 找相似 查看關鍵字貼文 3 筆" at bounding box center [279, 137] width 185 height 27
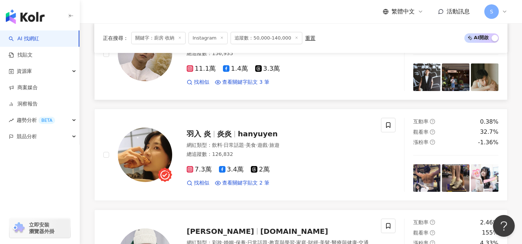
scroll to position [520, 0]
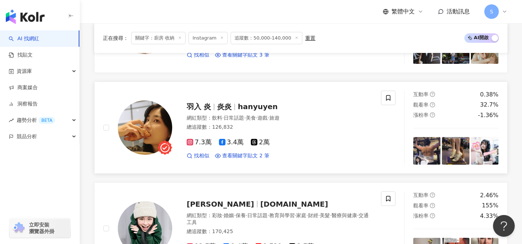
click at [299, 104] on div "羽入 炎 炎炎 hanyuyen" at bounding box center [279, 106] width 185 height 10
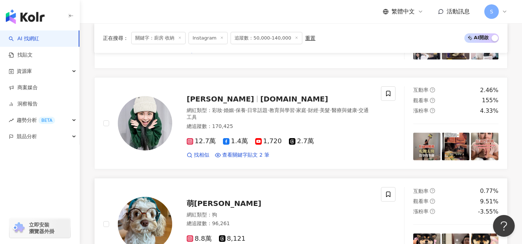
scroll to position [624, 0]
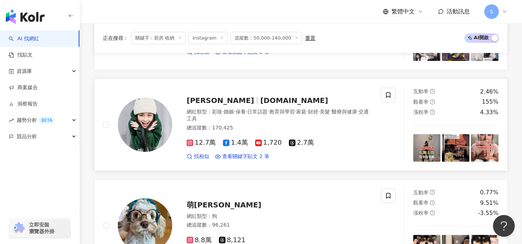
click at [254, 138] on div "12.7萬 1.4萬 1,720 2.7萬 找相似 查看關鍵字貼文 2 筆" at bounding box center [279, 146] width 185 height 27
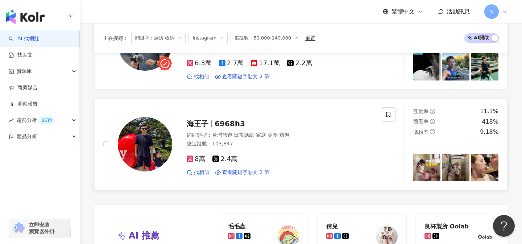
scroll to position [1316, 0]
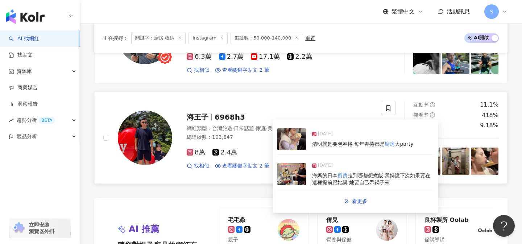
click at [288, 143] on div "8萬 2.4萬 找相似 查看關鍵字貼文 2 筆" at bounding box center [279, 156] width 185 height 27
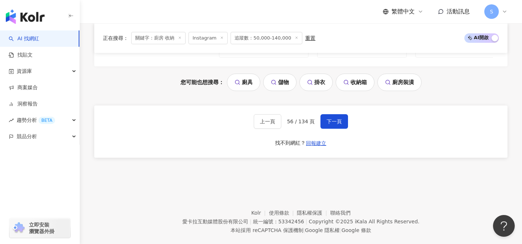
scroll to position [1562, 0]
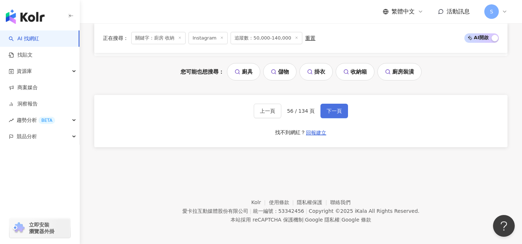
click at [338, 108] on span "下一頁" at bounding box center [333, 111] width 15 height 6
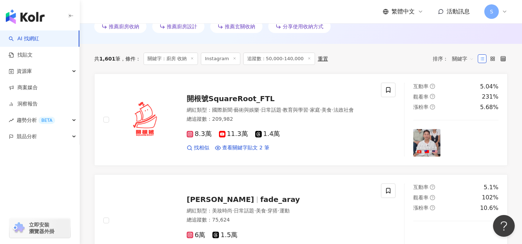
scroll to position [227, 0]
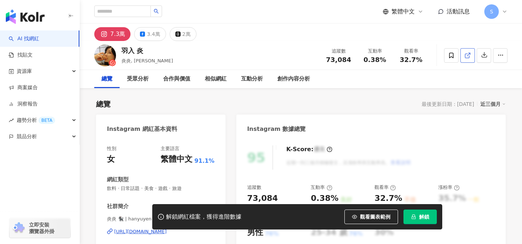
click at [465, 54] on icon at bounding box center [467, 56] width 4 height 4
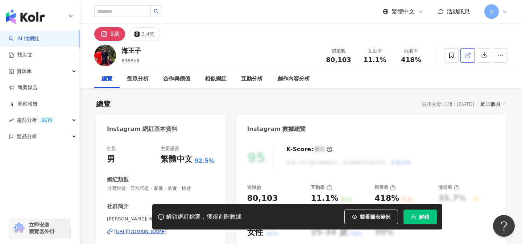
click at [468, 58] on span at bounding box center [467, 55] width 7 height 8
